Goal: Transaction & Acquisition: Purchase product/service

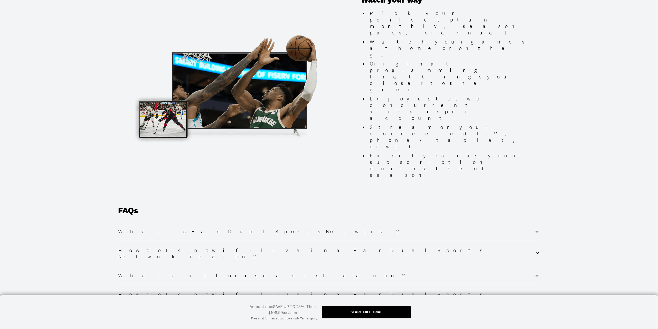
scroll to position [492, 0]
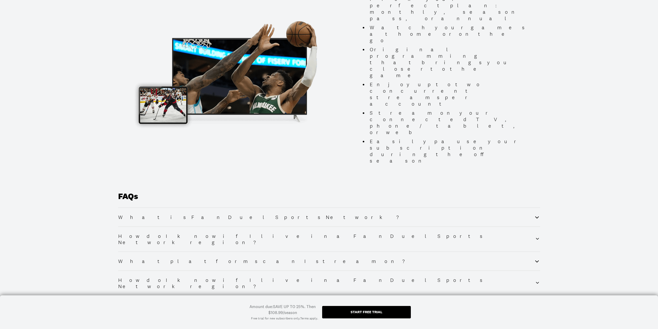
click at [237, 258] on div "What platforms can I stream on?" at bounding box center [329, 261] width 422 height 6
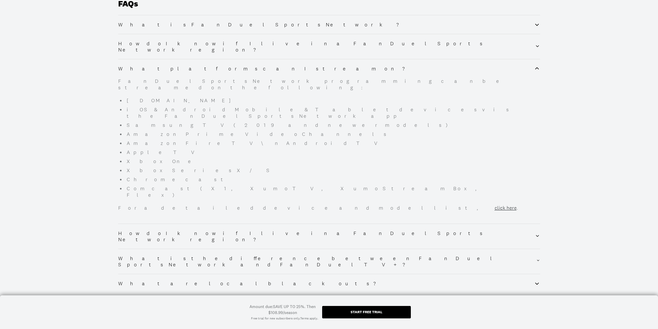
scroll to position [688, 0]
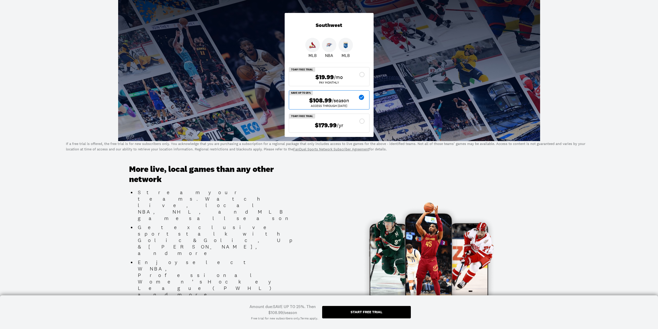
scroll to position [233, 0]
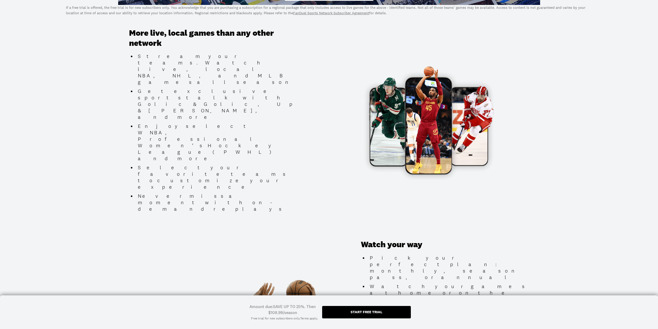
click at [374, 312] on div "Start free trial" at bounding box center [367, 312] width 32 height 4
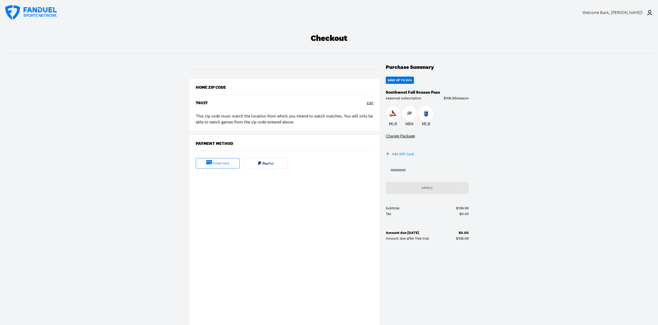
click at [224, 163] on div "credit card" at bounding box center [221, 163] width 16 height 4
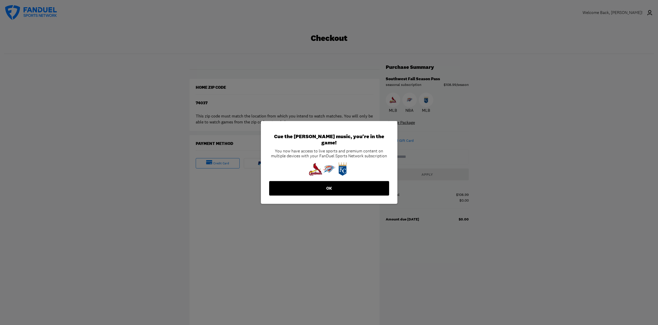
click at [326, 188] on button "OK" at bounding box center [329, 188] width 120 height 14
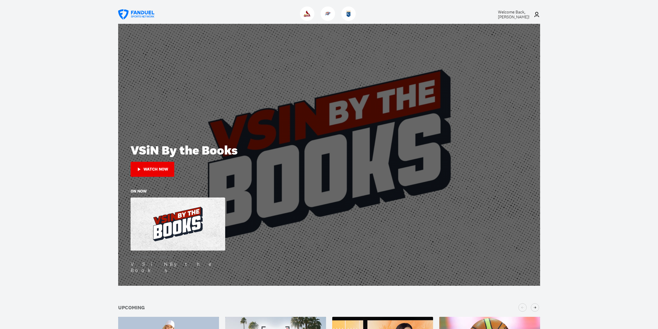
click at [538, 13] on icon at bounding box center [537, 14] width 5 height 5
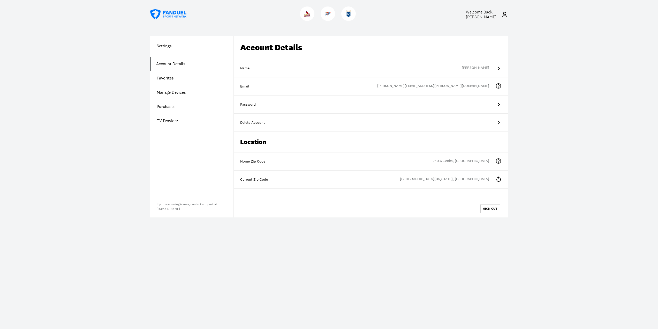
click at [184, 93] on link "Manage Devices" at bounding box center [191, 92] width 83 height 14
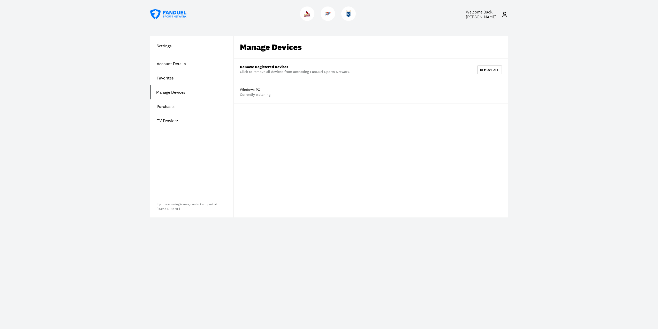
click at [167, 64] on link "Account Details" at bounding box center [191, 64] width 83 height 14
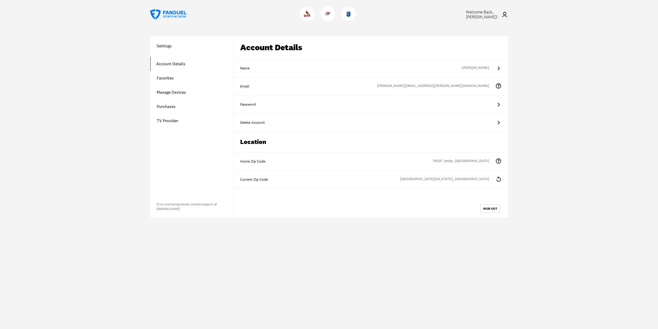
click at [171, 107] on link "Purchases" at bounding box center [191, 106] width 83 height 14
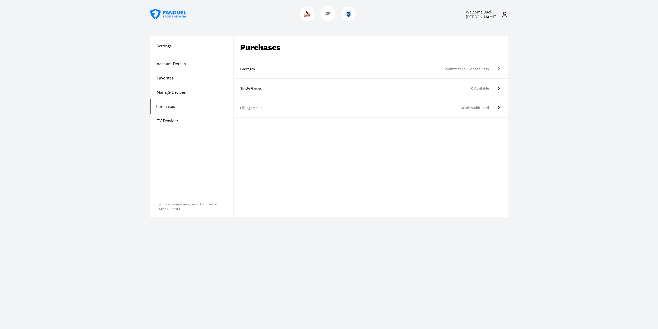
click at [394, 70] on div "Southwest Fall Season Pass" at bounding box center [381, 68] width 217 height 5
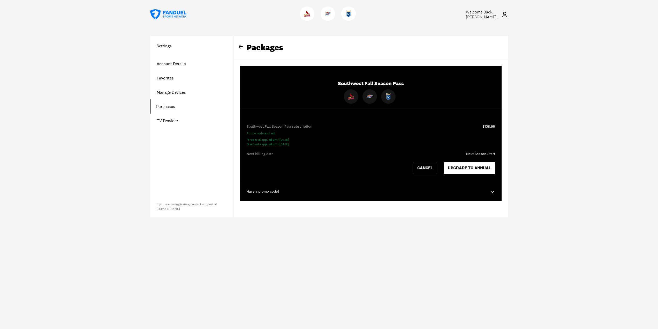
click at [485, 13] on span "Welcome Back, Jeffrey Stroup !" at bounding box center [482, 14] width 32 height 10
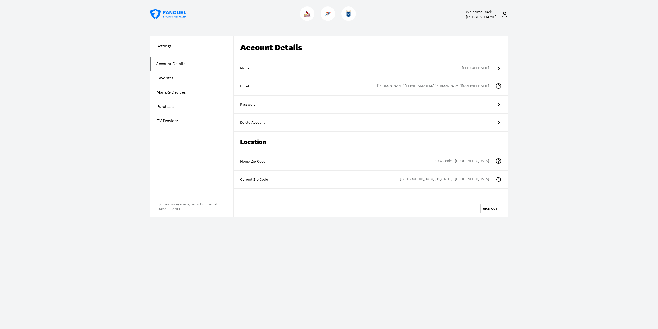
click at [468, 106] on div "Password" at bounding box center [371, 104] width 262 height 5
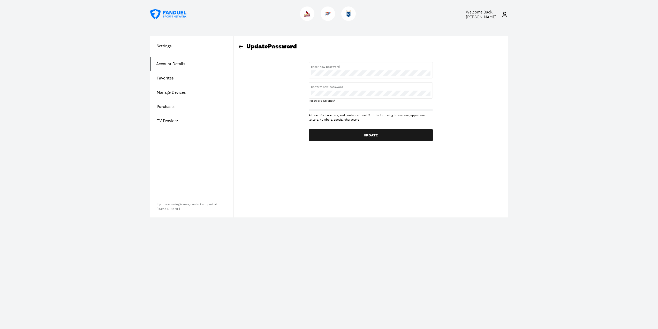
click at [240, 44] on icon at bounding box center [241, 46] width 6 height 6
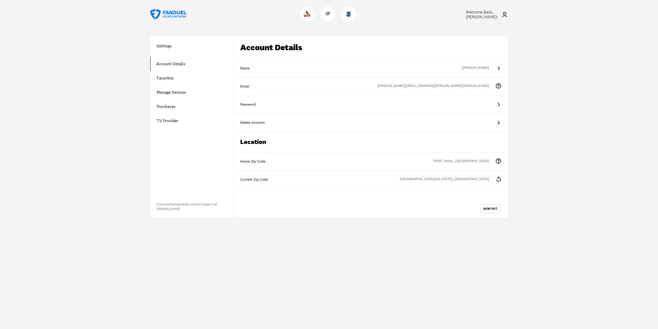
click at [489, 16] on span "Welcome Back, Jeffrey Stroup !" at bounding box center [482, 14] width 32 height 10
click at [504, 14] on icon at bounding box center [505, 14] width 5 height 5
click at [489, 207] on button "SIGN OUT" at bounding box center [491, 208] width 20 height 9
